Goal: Task Accomplishment & Management: Use online tool/utility

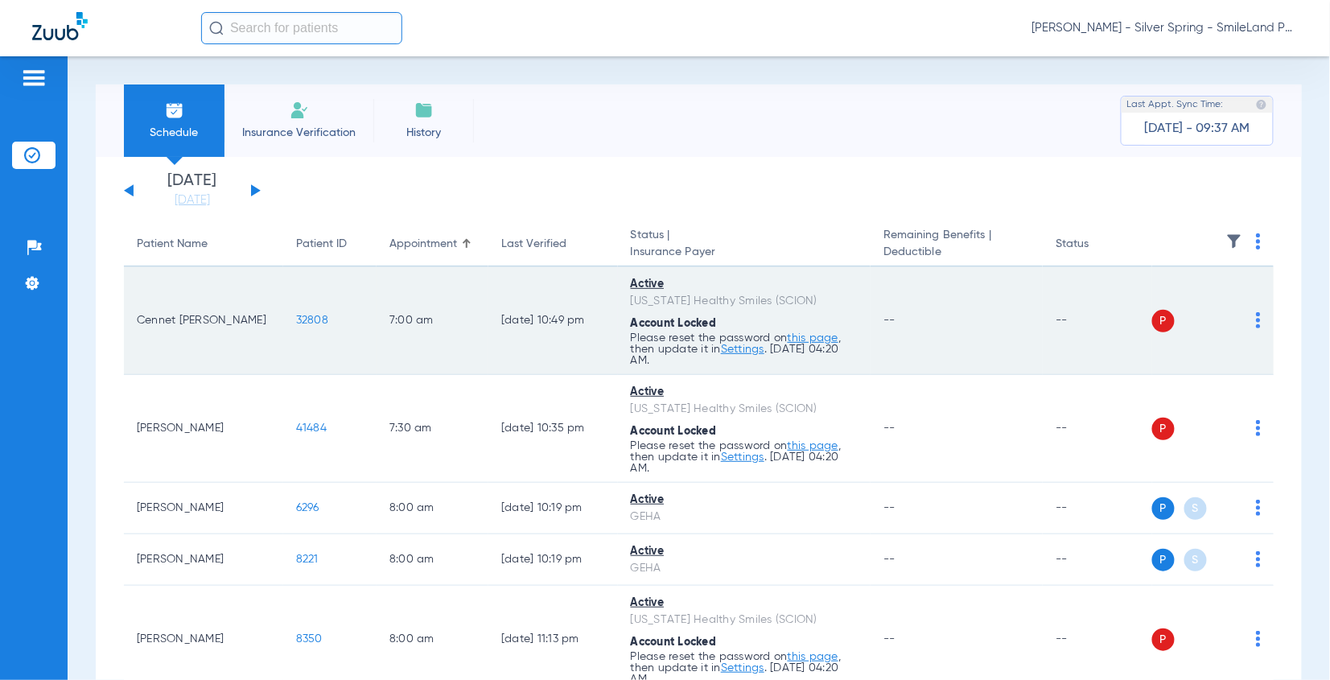
click at [1256, 240] on img at bounding box center [1258, 241] width 5 height 16
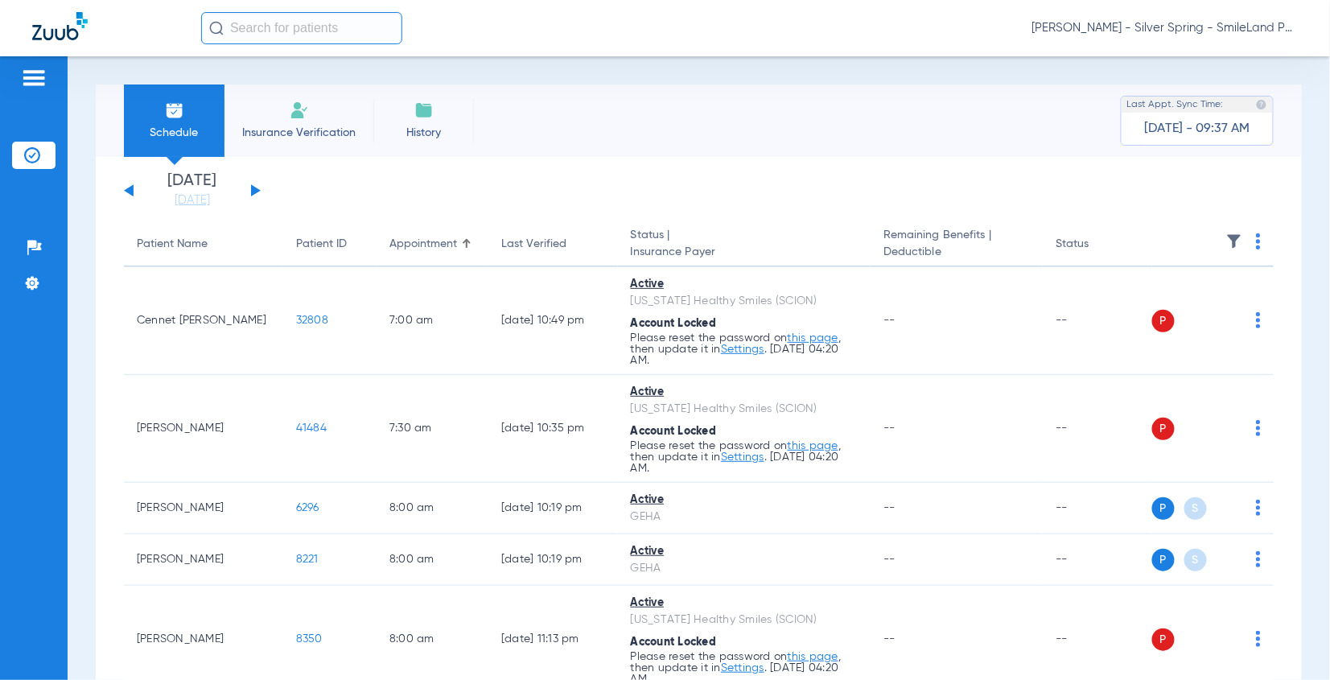
click at [1256, 243] on img at bounding box center [1258, 241] width 5 height 16
click at [1183, 315] on button "Verify All" at bounding box center [1184, 305] width 126 height 32
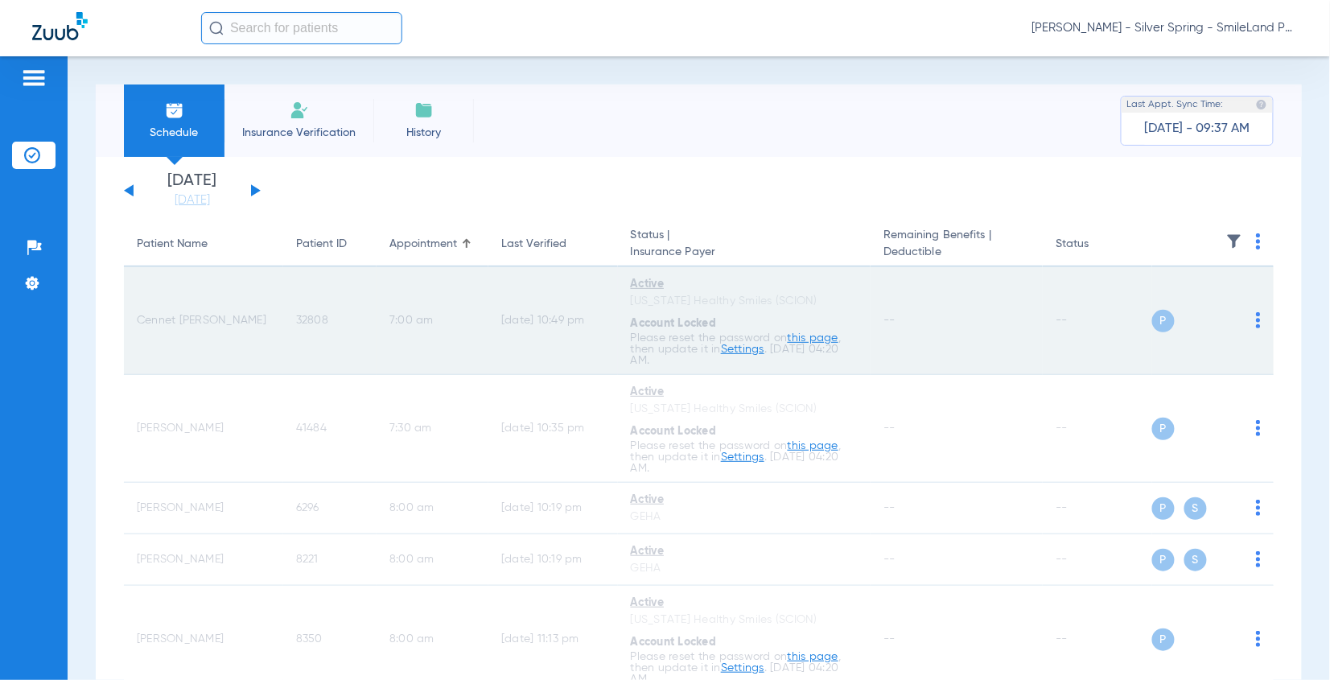
click at [1256, 242] on img at bounding box center [1258, 241] width 5 height 16
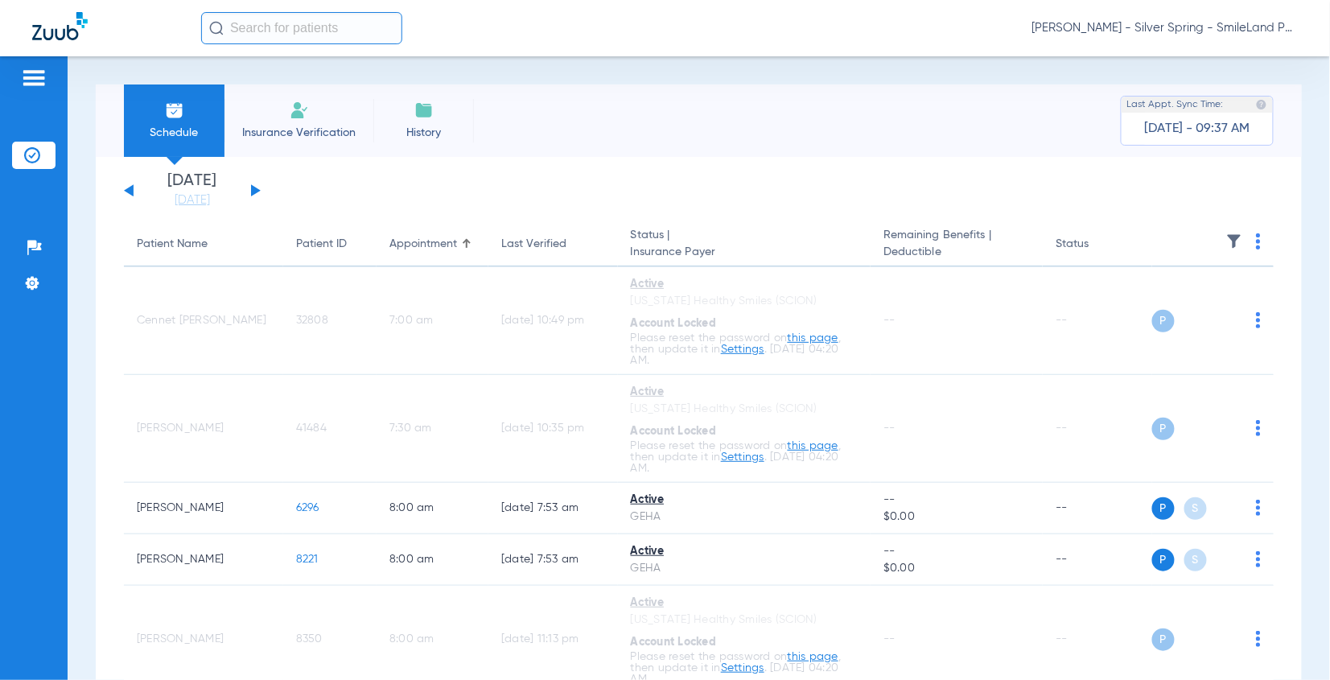
click at [1225, 35] on span "[PERSON_NAME] - Silver Spring - SmileLand PD" at bounding box center [1164, 28] width 265 height 16
click at [1219, 88] on span "Log out" at bounding box center [1237, 89] width 90 height 11
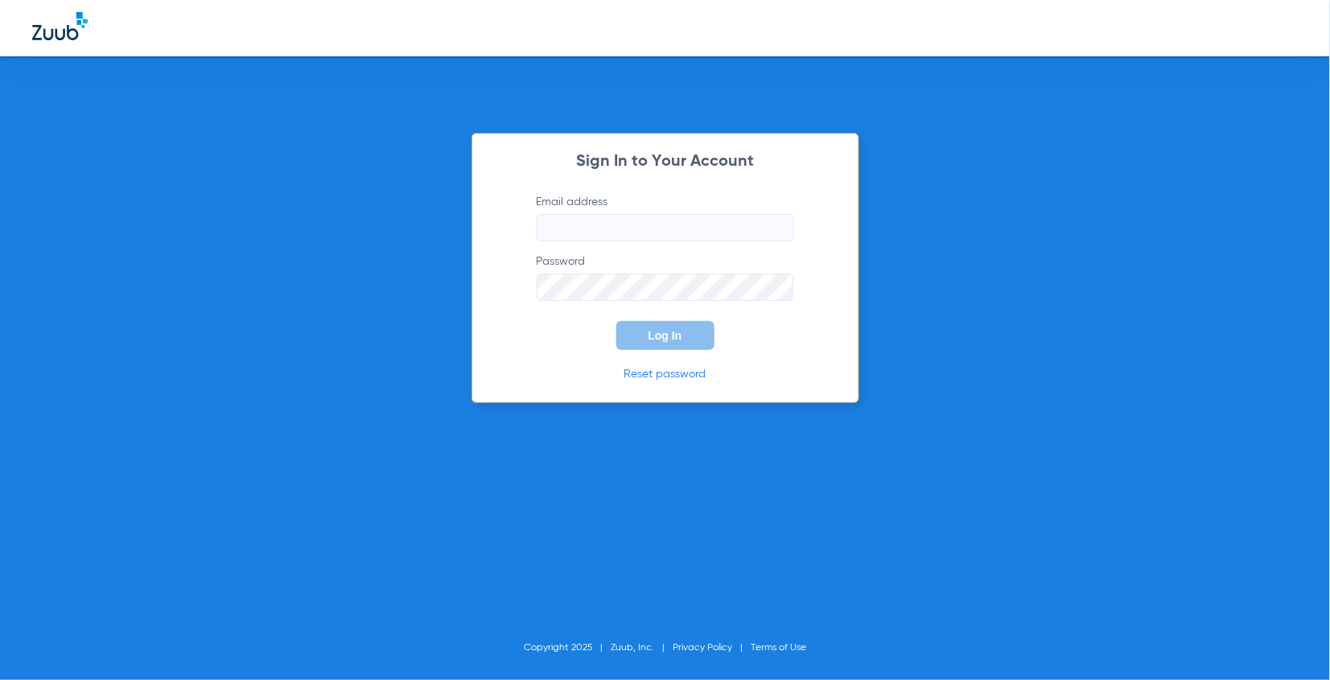
type input "[EMAIL_ADDRESS][DOMAIN_NAME]"
click at [661, 327] on button "Log In" at bounding box center [665, 335] width 98 height 29
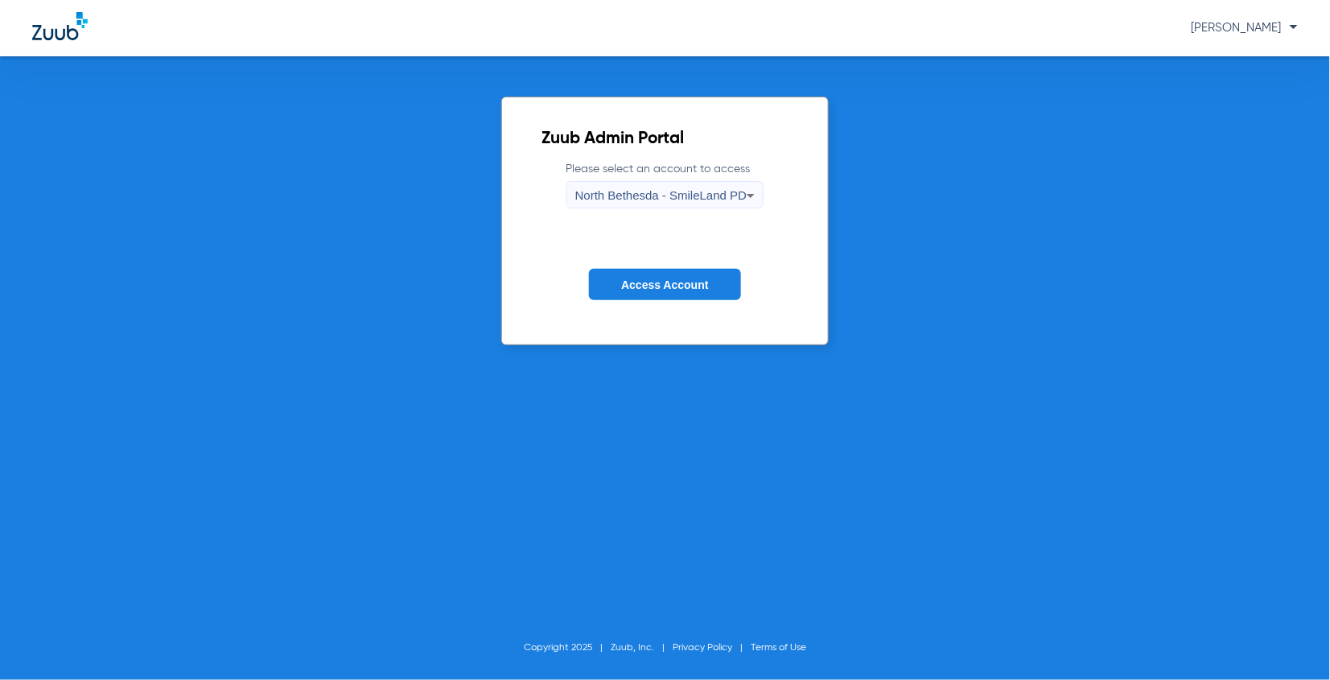
click at [672, 191] on span "North Bethesda - SmileLand PD" at bounding box center [660, 195] width 171 height 14
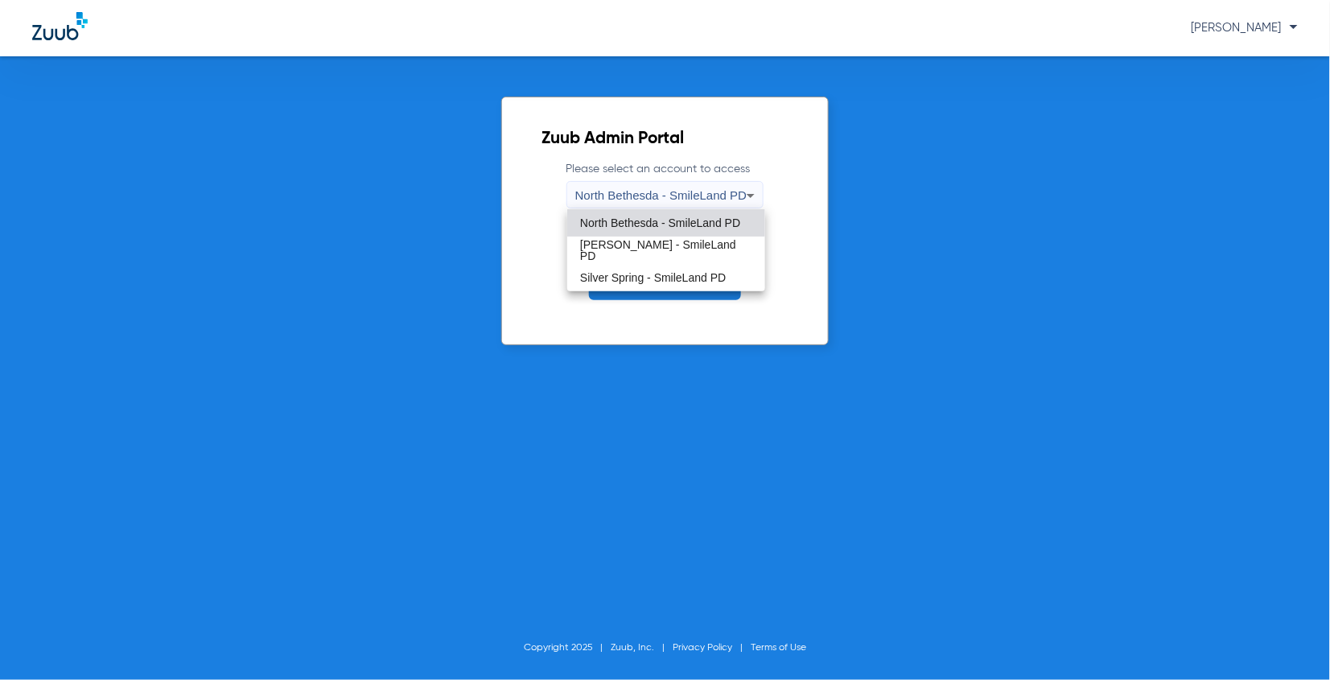
drag, startPoint x: 975, startPoint y: 300, endPoint x: 684, endPoint y: 299, distance: 291.2
click at [967, 301] on div at bounding box center [665, 340] width 1330 height 680
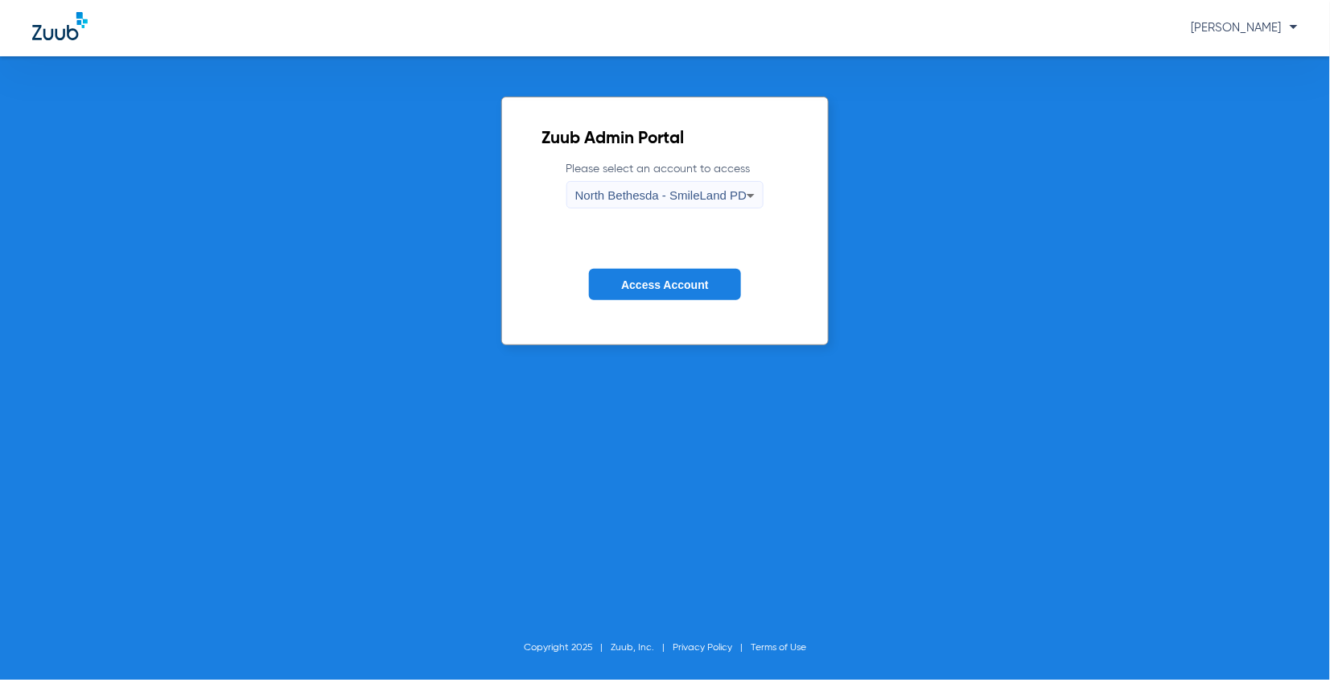
click at [684, 291] on button "Access Account" at bounding box center [664, 284] width 151 height 31
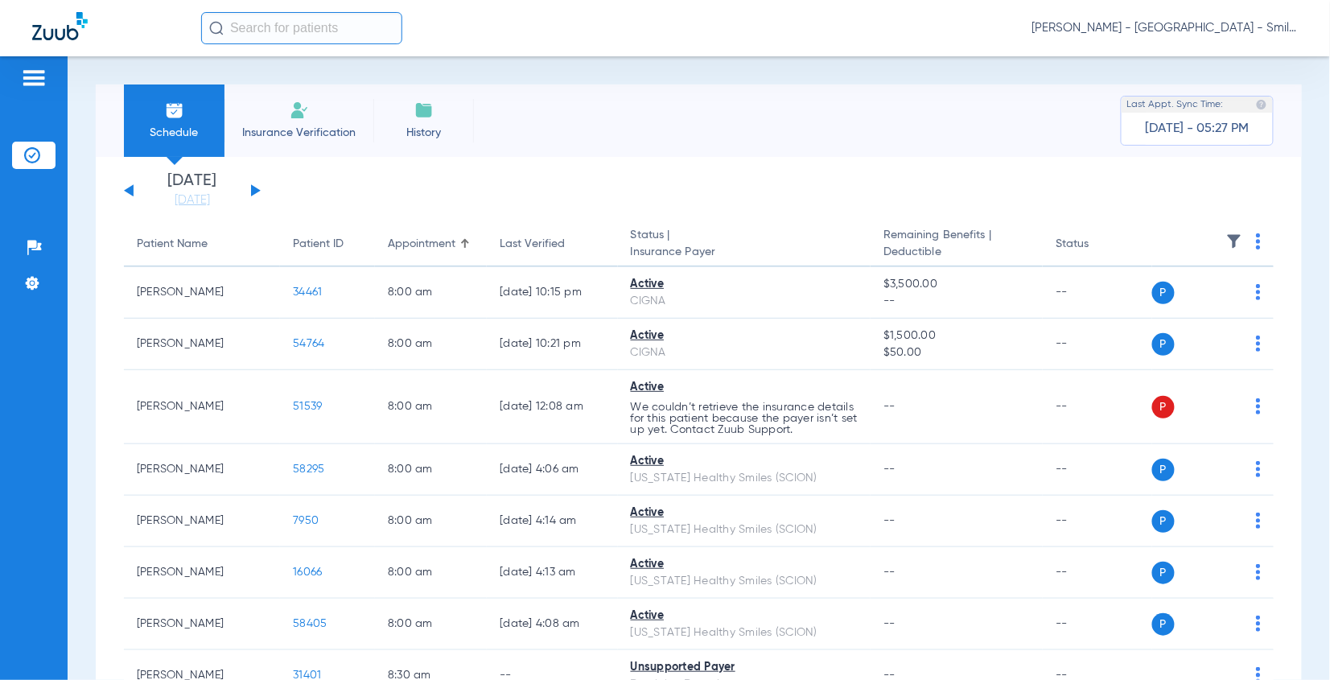
click at [216, 206] on link "[DATE]" at bounding box center [192, 200] width 97 height 16
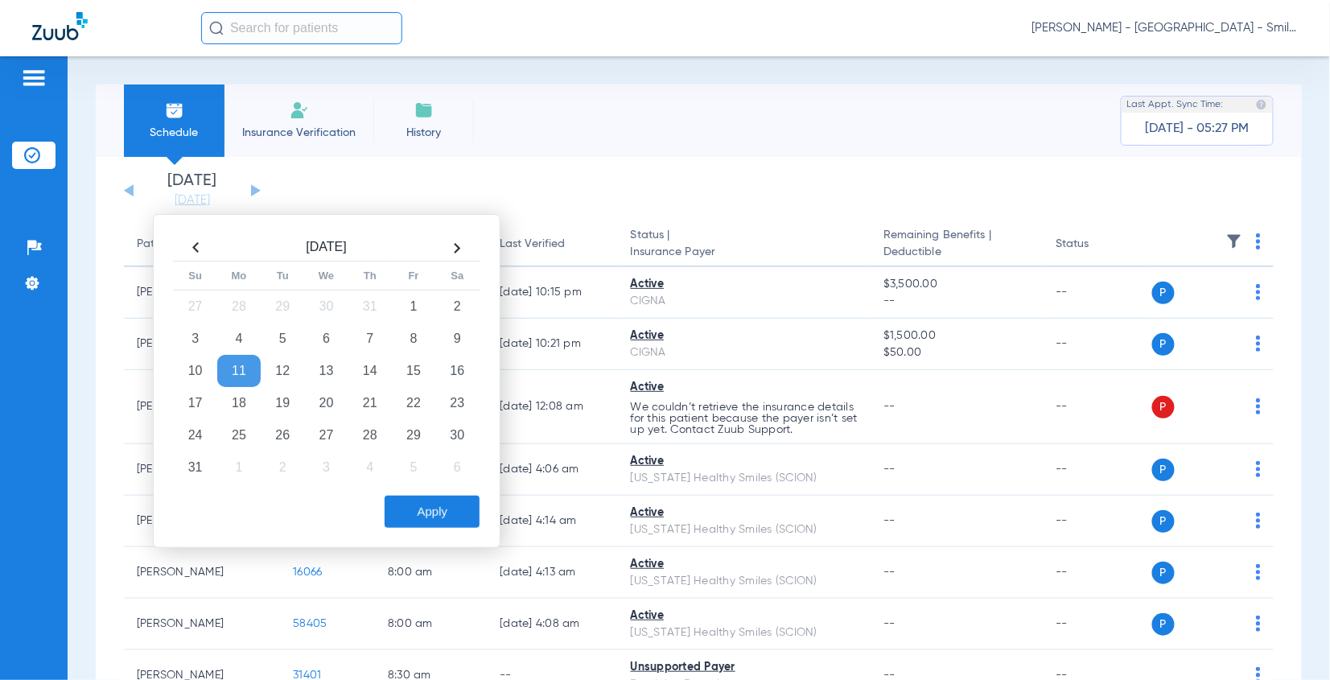
click at [868, 69] on div "Schedule Insurance Verification History Last Appt. Sync Time: [DATE] - 05:27 PM…" at bounding box center [699, 368] width 1262 height 624
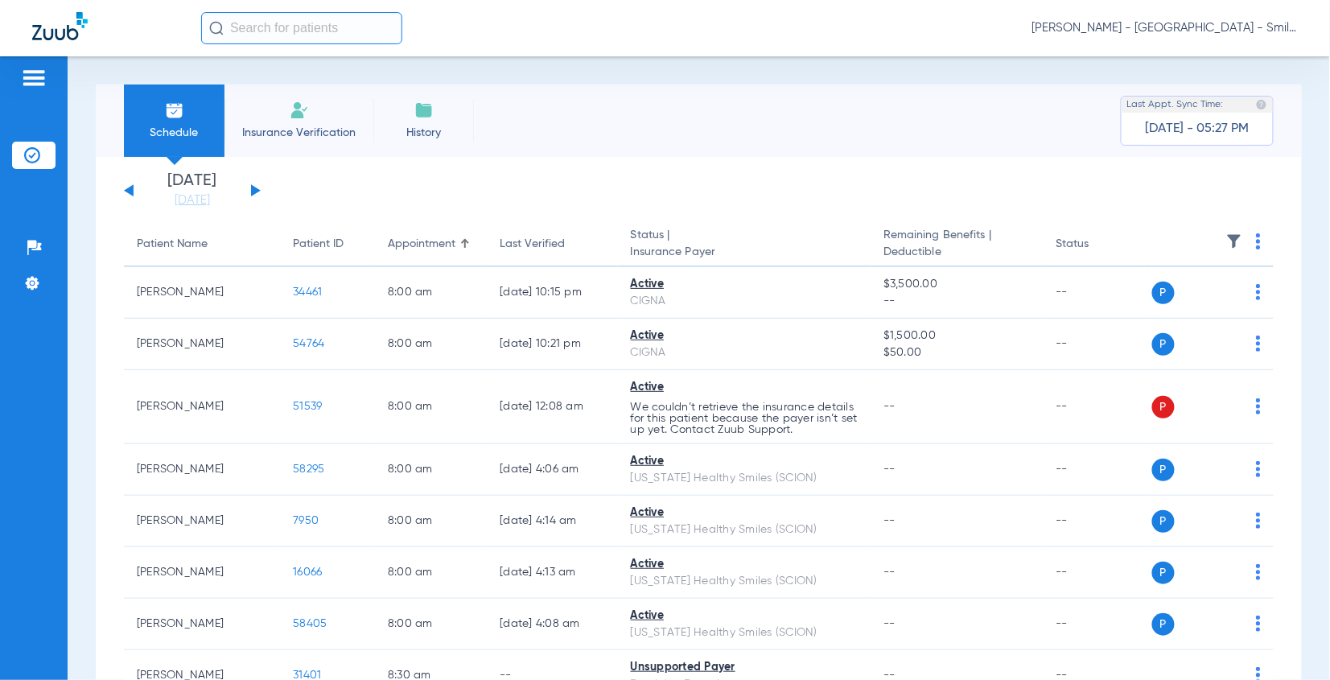
click at [1250, 239] on th at bounding box center [1213, 244] width 122 height 45
click at [1256, 241] on img at bounding box center [1258, 241] width 5 height 16
click at [1193, 298] on button "Verify All" at bounding box center [1184, 305] width 126 height 32
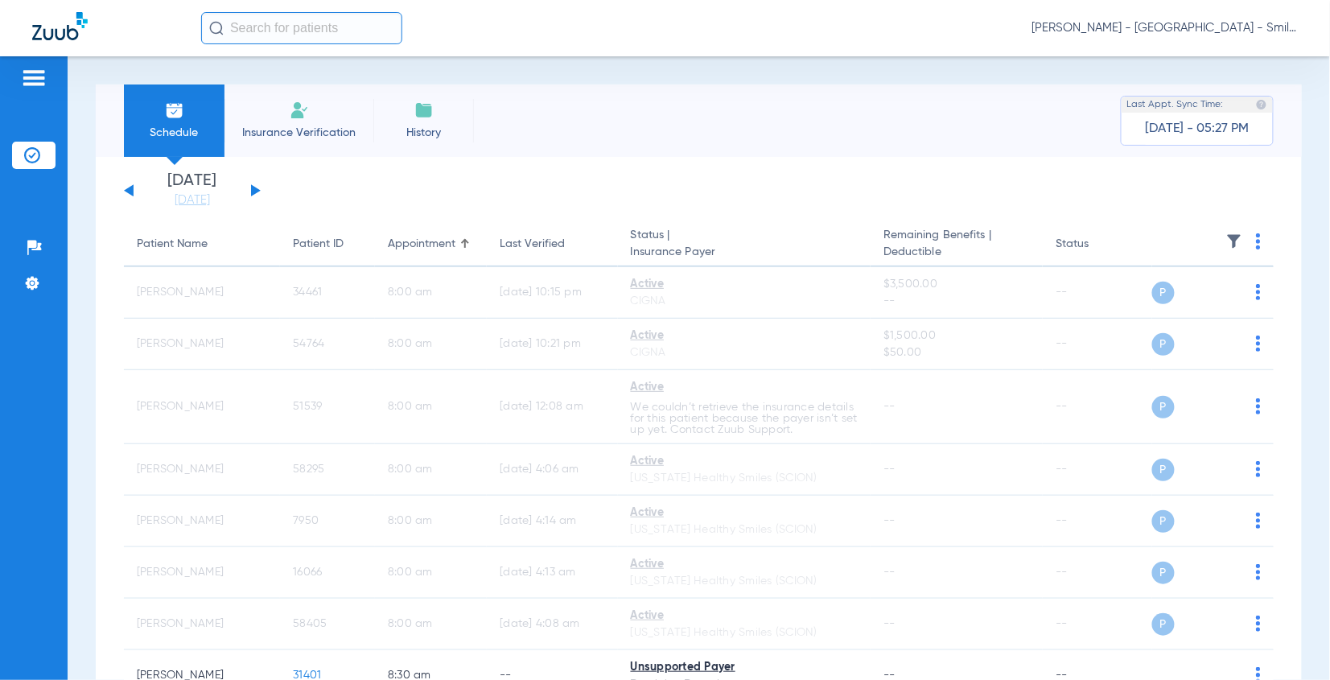
click at [1242, 241] on th at bounding box center [1213, 244] width 122 height 45
click at [1256, 242] on img at bounding box center [1258, 241] width 5 height 16
click at [924, 153] on div at bounding box center [665, 340] width 1330 height 680
click at [1256, 254] on app-actions at bounding box center [1258, 244] width 5 height 22
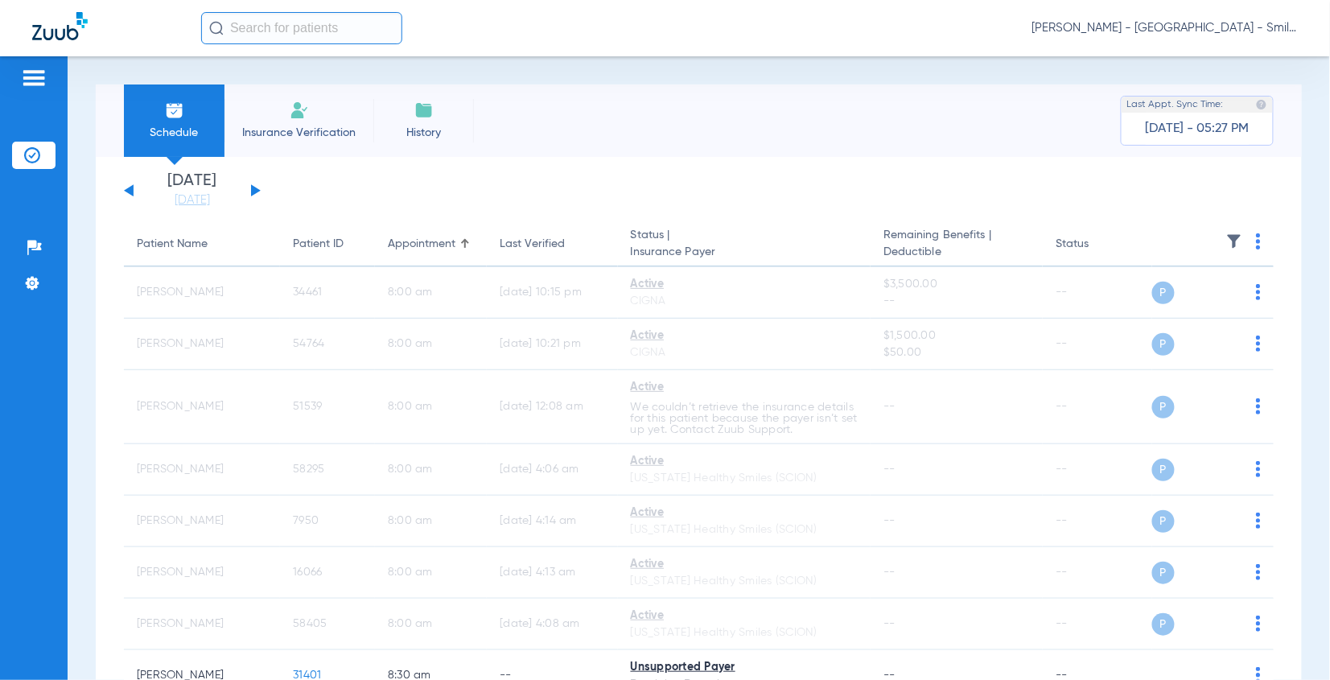
click at [1256, 245] on img at bounding box center [1258, 241] width 5 height 16
click at [1177, 305] on span "Verify All" at bounding box center [1184, 304] width 101 height 11
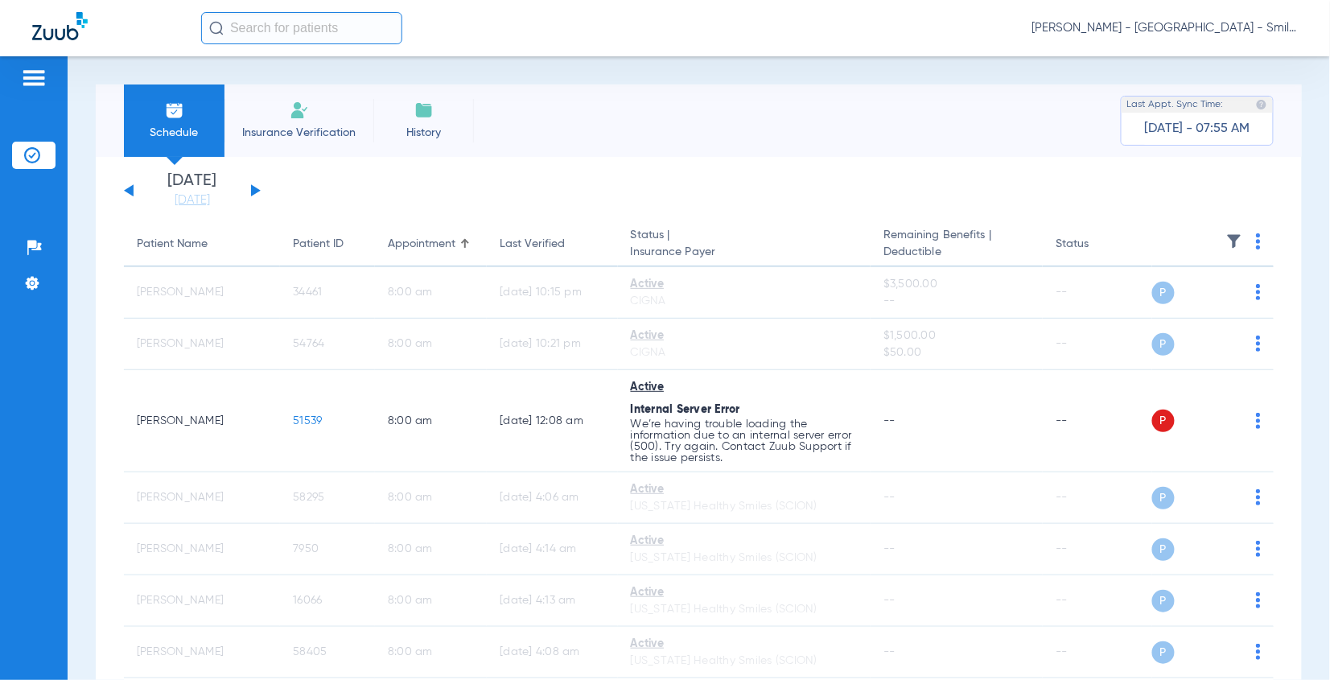
drag, startPoint x: 1241, startPoint y: 187, endPoint x: 1280, endPoint y: 259, distance: 81.7
click at [1241, 187] on app-single-date-navigator "[DATE] [DATE] [DATE] [DATE] [DATE] [DATE] [DATE] [DATE] [DATE] [DATE] [DATE] [D…" at bounding box center [699, 190] width 1150 height 35
click at [1256, 243] on img at bounding box center [1258, 241] width 5 height 16
click at [1189, 303] on span "Verify All" at bounding box center [1184, 304] width 101 height 11
